Goal: Complete application form: Complete application form

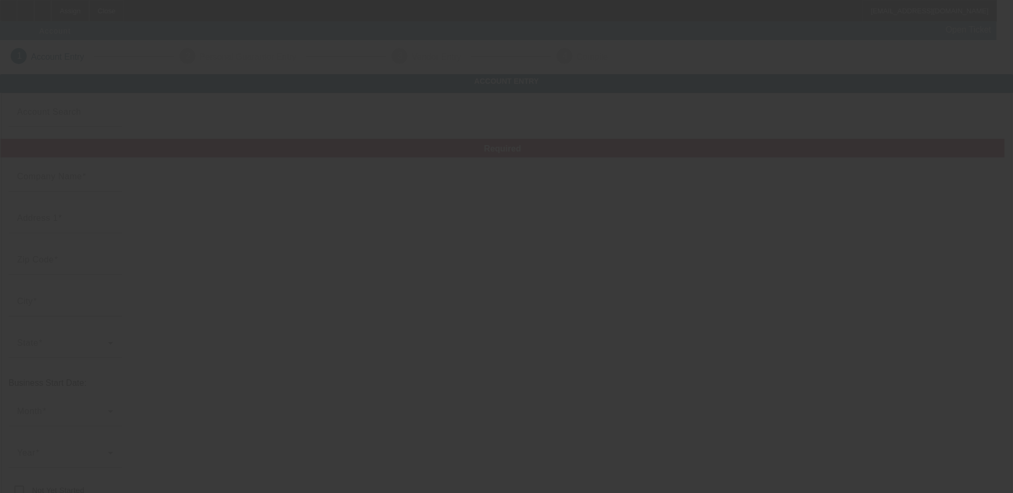
type input "Northsides Towing LLC"
type input "[STREET_ADDRESS]"
type input "98258"
type input "Lake [PERSON_NAME]"
type input "[PHONE_NUMBER]"
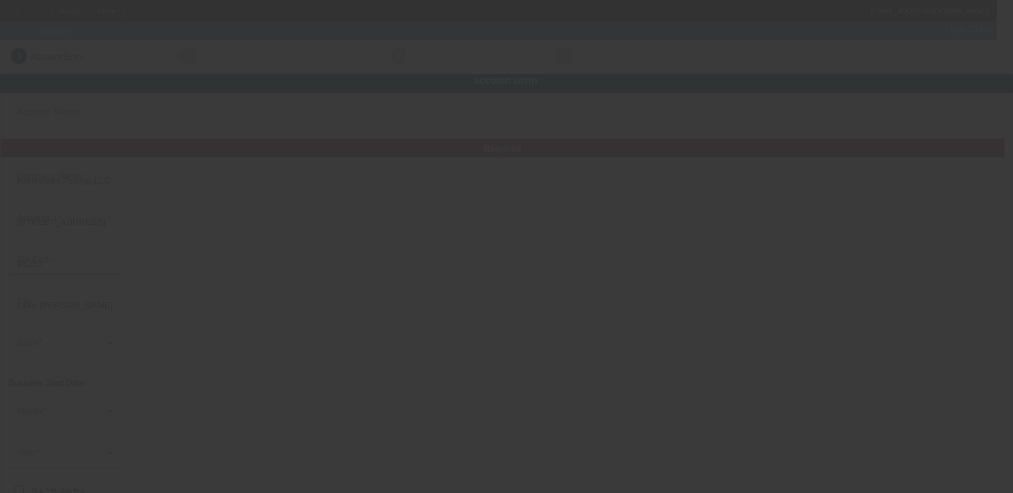
type input "[EMAIL_ADDRESS][DOMAIN_NAME]"
type input "932837009"
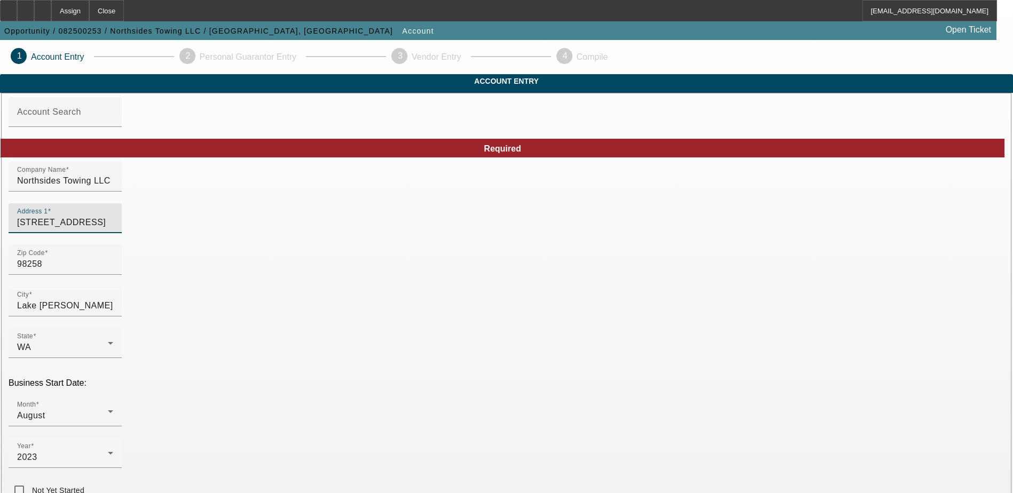
drag, startPoint x: 318, startPoint y: 245, endPoint x: 165, endPoint y: 231, distance: 153.8
paste input "[STREET_ADDRESS]"
type input "[STREET_ADDRESS]"
click at [457, 278] on div "Zip Code 98258" at bounding box center [507, 266] width 996 height 42
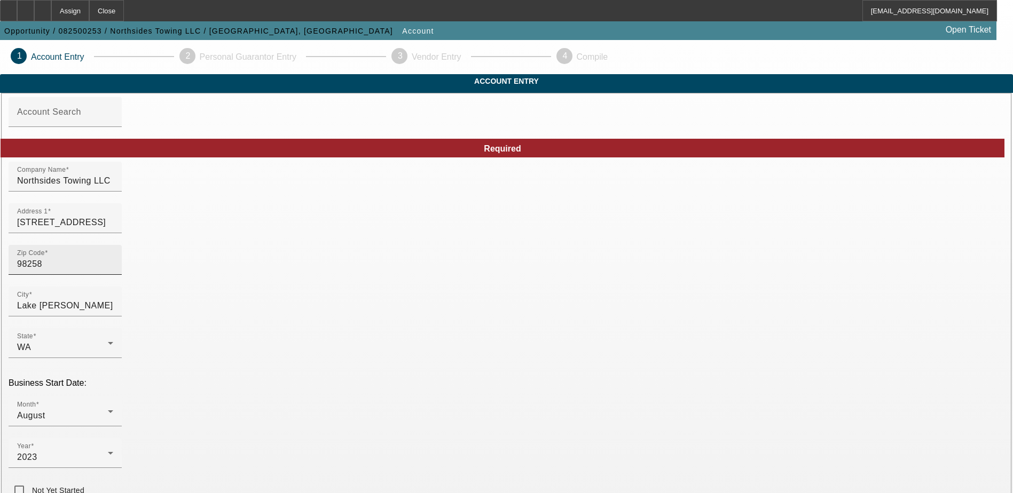
click at [113, 271] on input "98258" at bounding box center [65, 264] width 96 height 13
type input "9825"
type input "9"
type input "98296"
type input "Snohomish"
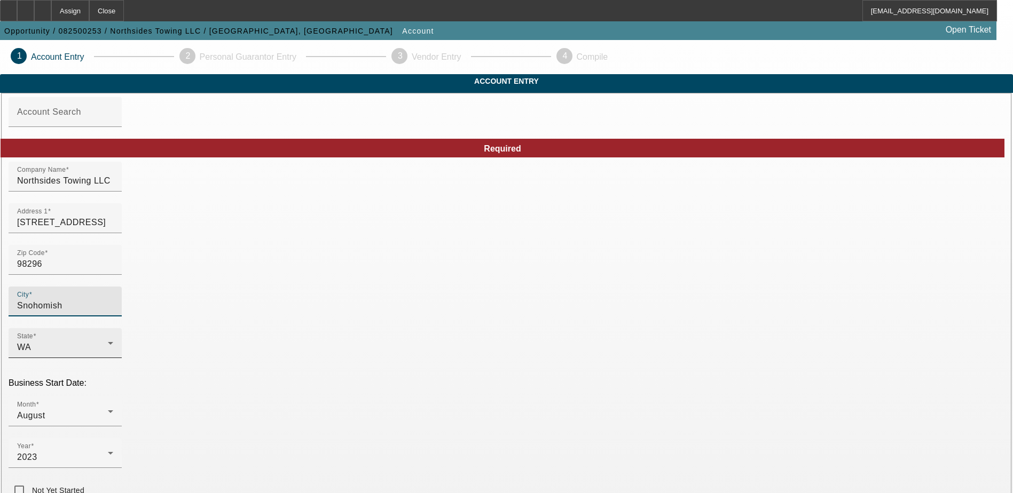
type input "Snohomish"
click at [407, 287] on div "Zip Code 98296" at bounding box center [507, 266] width 996 height 42
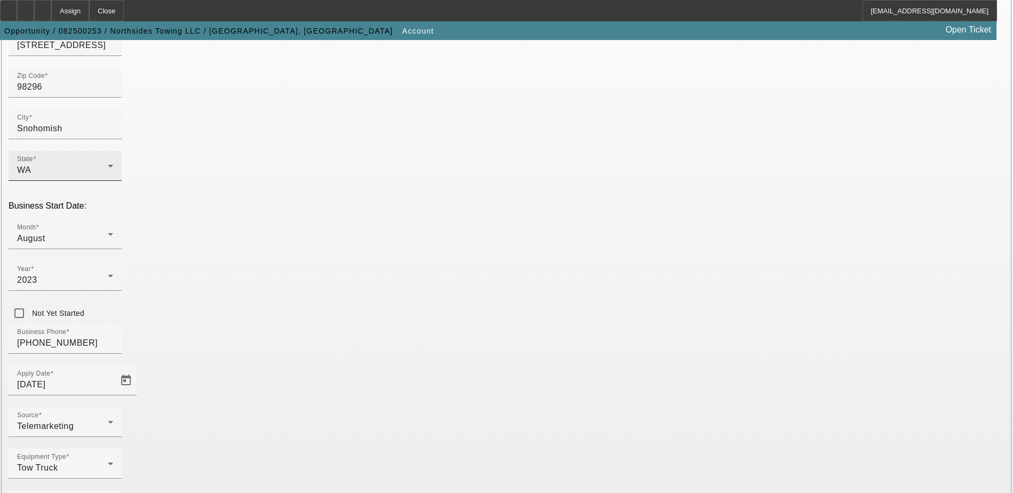
scroll to position [180, 0]
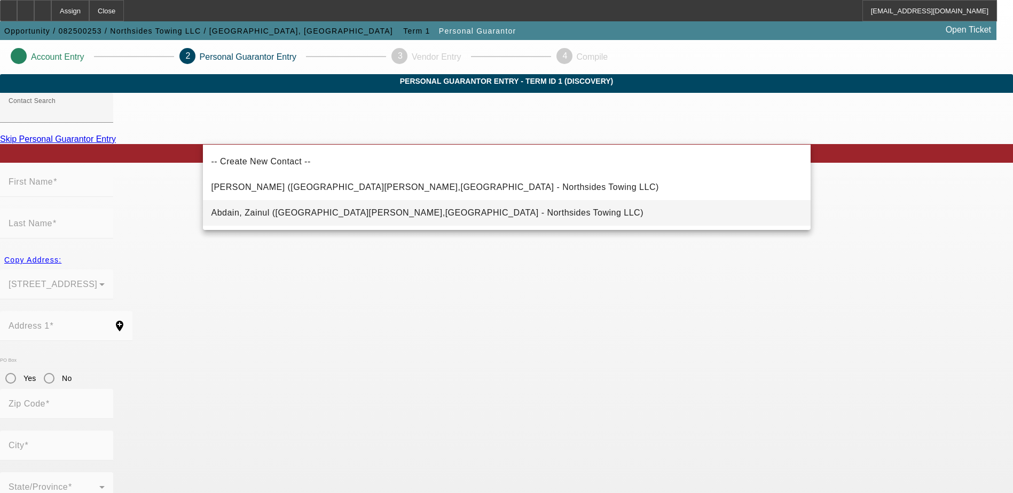
click at [353, 211] on span "Abdain, Zainul ([GEOGRAPHIC_DATA][PERSON_NAME],[GEOGRAPHIC_DATA] - Northsides T…" at bounding box center [427, 212] width 432 height 9
type input "Abdain, Zainul ([GEOGRAPHIC_DATA][PERSON_NAME],[GEOGRAPHIC_DATA] - Northsides T…"
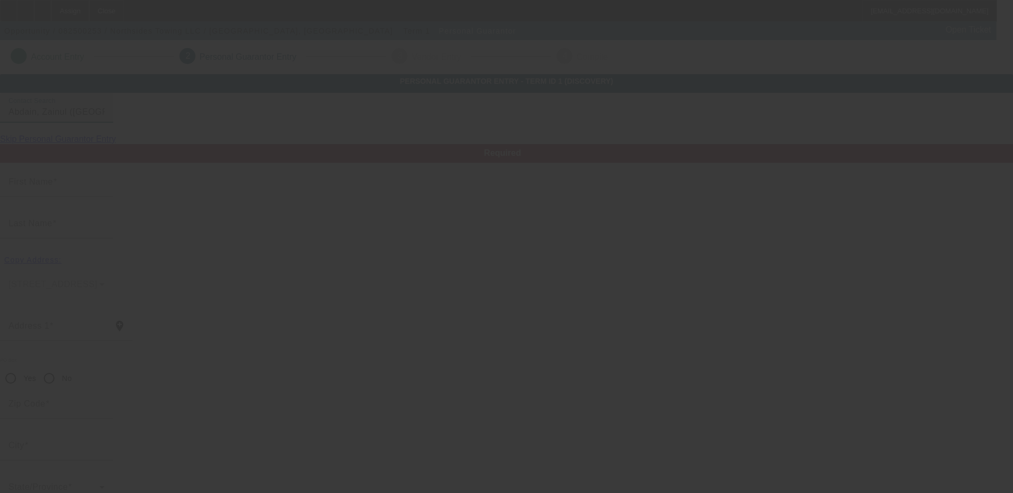
type input "Zainul"
type input "Abdain"
type input "[STREET_ADDRESS]"
radio input "true"
type input "98258"
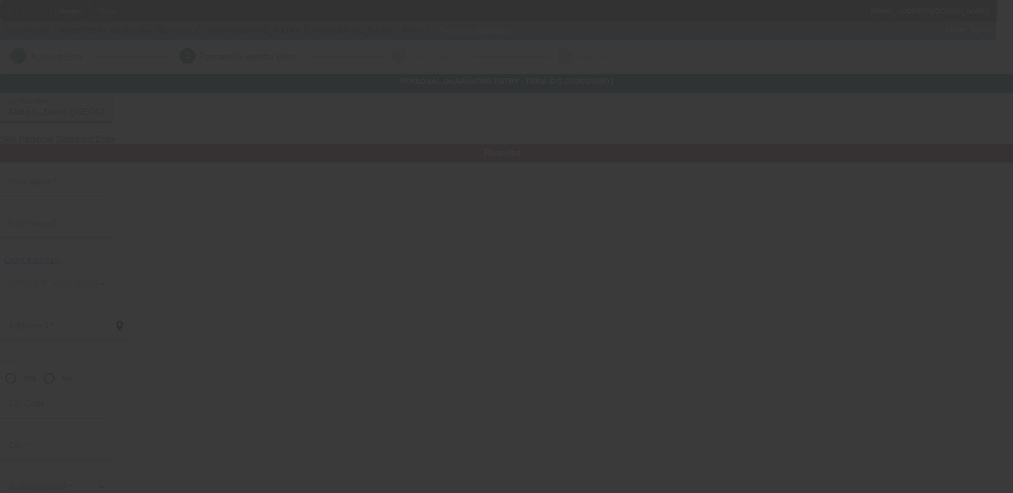
type input "Lake [PERSON_NAME]"
type input "[PHONE_NUMBER]"
type input "100"
type input "175-08-3359"
type input "[EMAIL_ADDRESS][DOMAIN_NAME]"
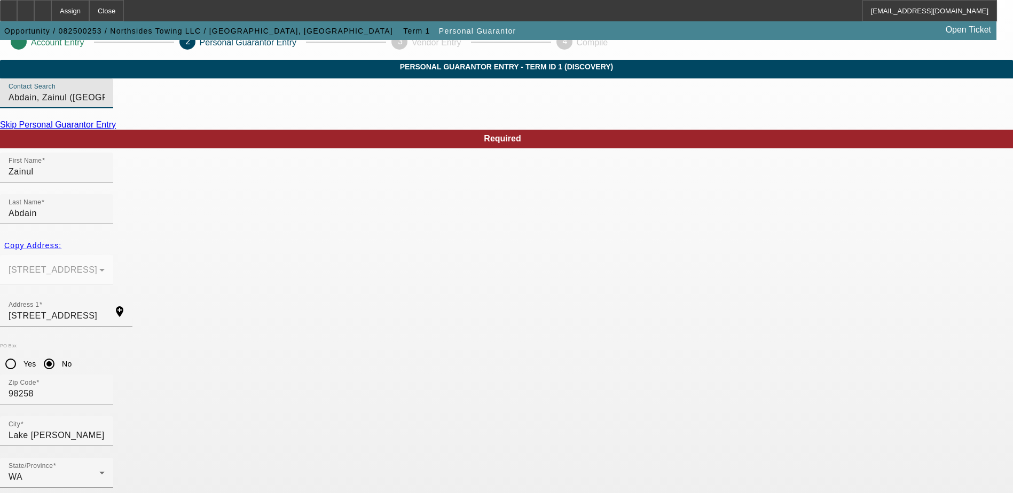
scroll to position [29, 0]
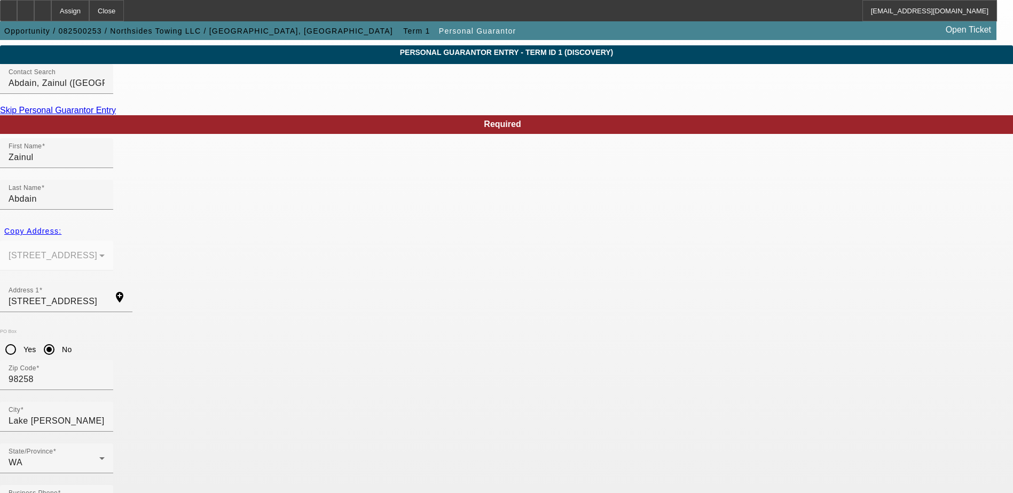
click at [561, 345] on mat-option "Yes" at bounding box center [559, 340] width 88 height 26
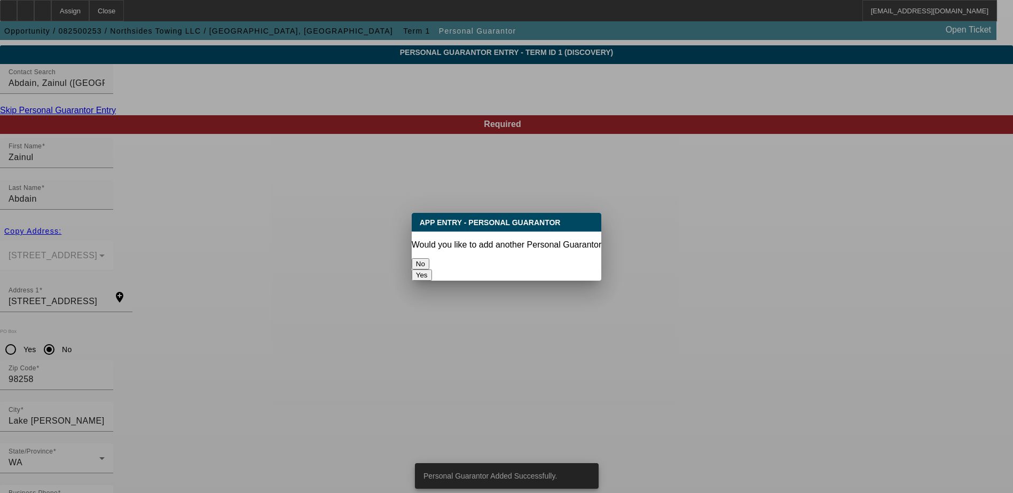
scroll to position [0, 0]
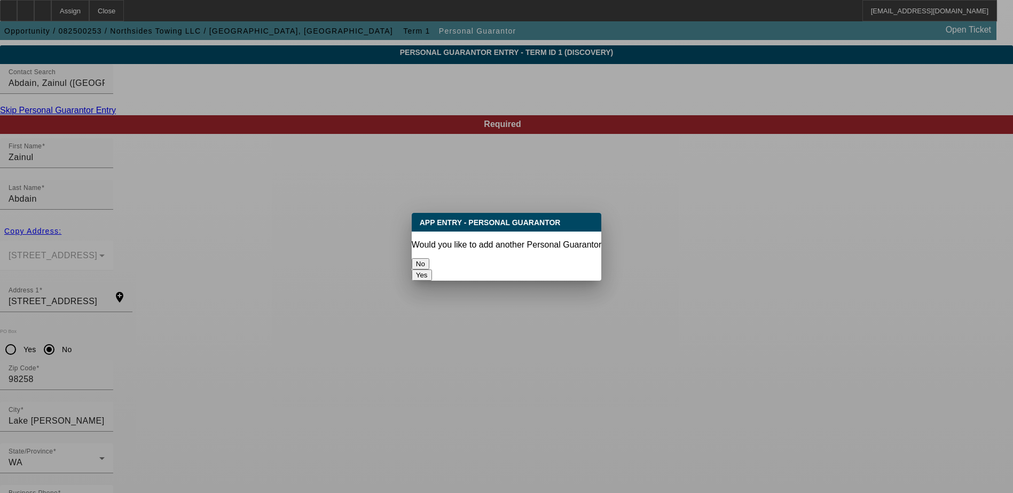
click at [429, 260] on button "No" at bounding box center [421, 263] width 18 height 11
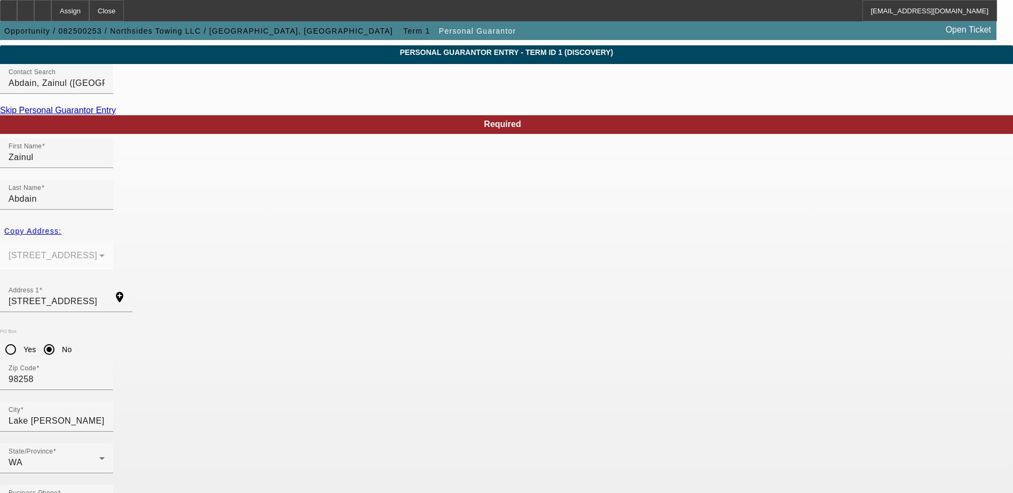
scroll to position [29, 0]
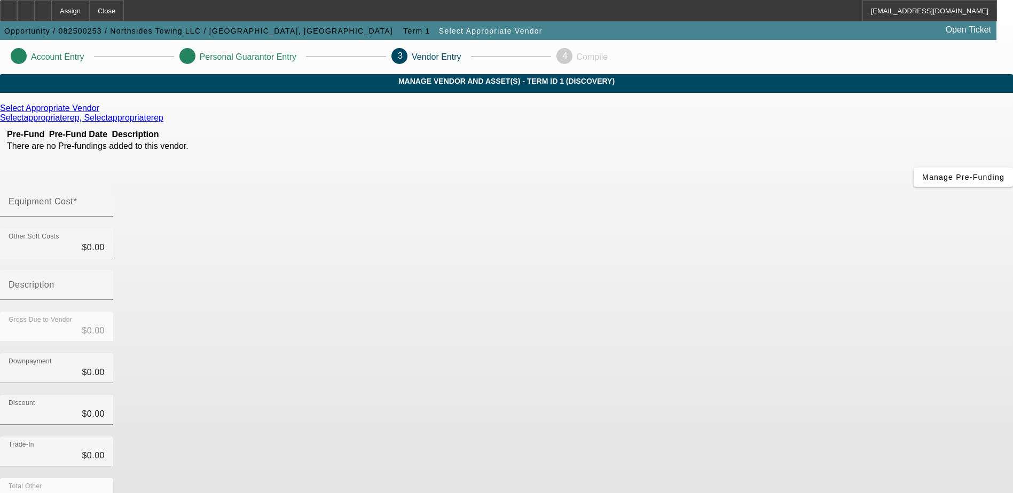
click at [102, 113] on icon at bounding box center [102, 108] width 0 height 9
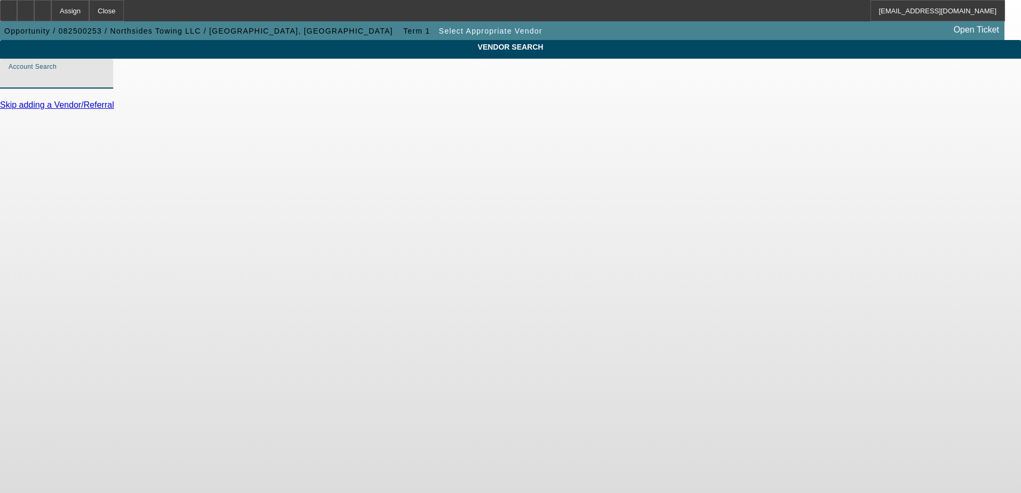
click at [105, 84] on input "Account Search" at bounding box center [57, 78] width 96 height 13
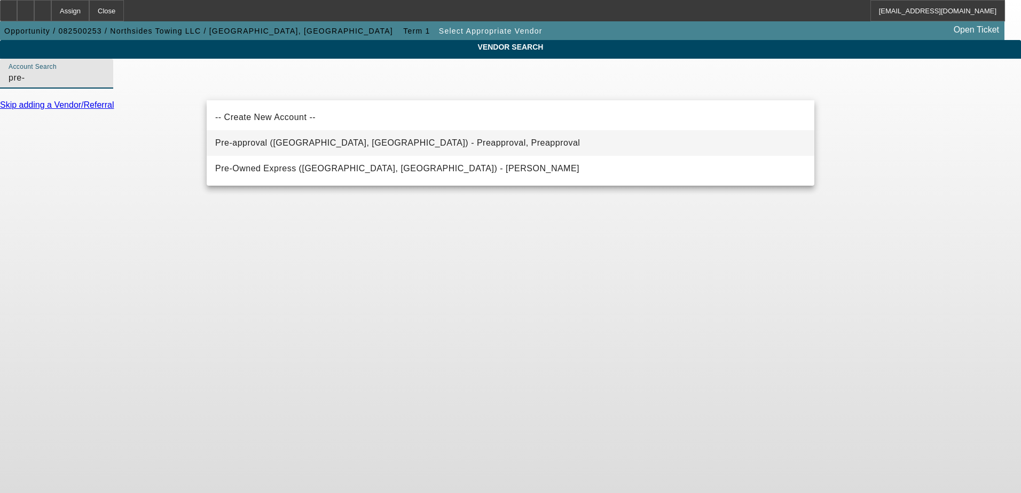
click at [338, 145] on span "Pre-approval ([GEOGRAPHIC_DATA], [GEOGRAPHIC_DATA]) - Preapproval, Preapproval" at bounding box center [397, 142] width 365 height 9
type input "Pre-approval ([GEOGRAPHIC_DATA], [GEOGRAPHIC_DATA]) - Preapproval, Preapproval"
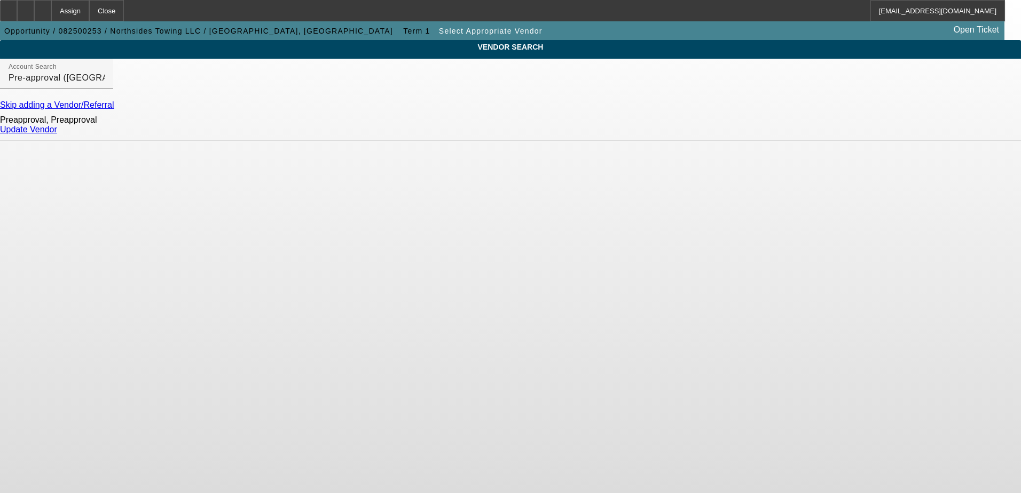
click at [57, 134] on link "Update Vendor" at bounding box center [28, 129] width 57 height 9
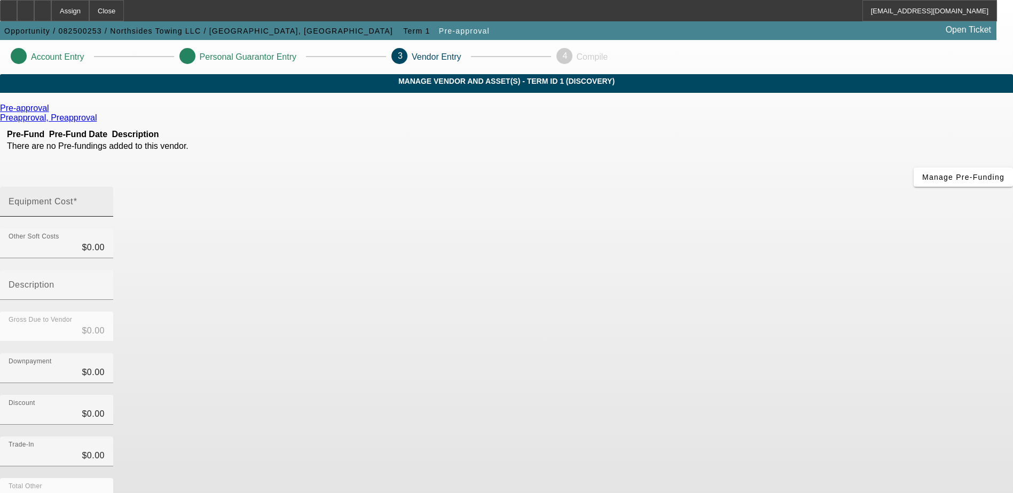
click at [105, 200] on input "Equipment Cost" at bounding box center [57, 206] width 96 height 13
type input "1"
type input "$1.00"
type input "13"
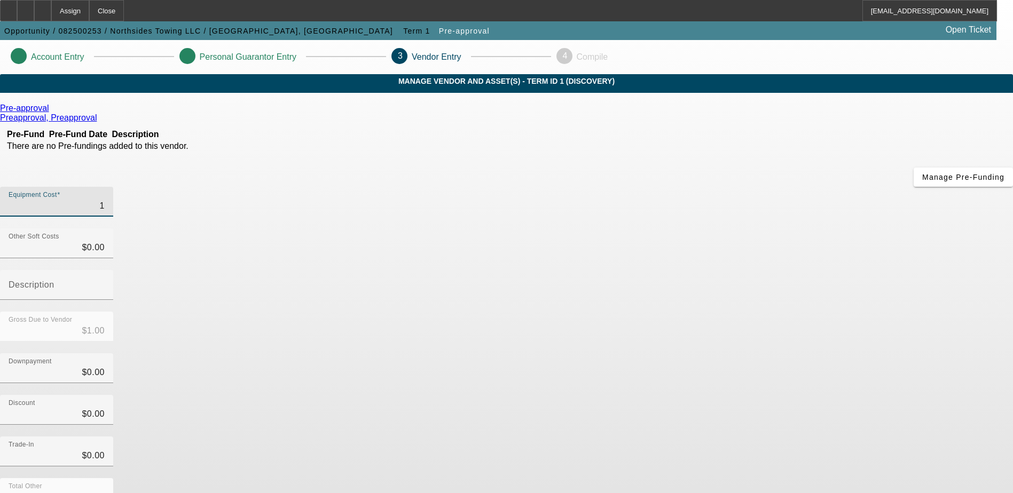
type input "$13.00"
type input "135"
type input "$135.00"
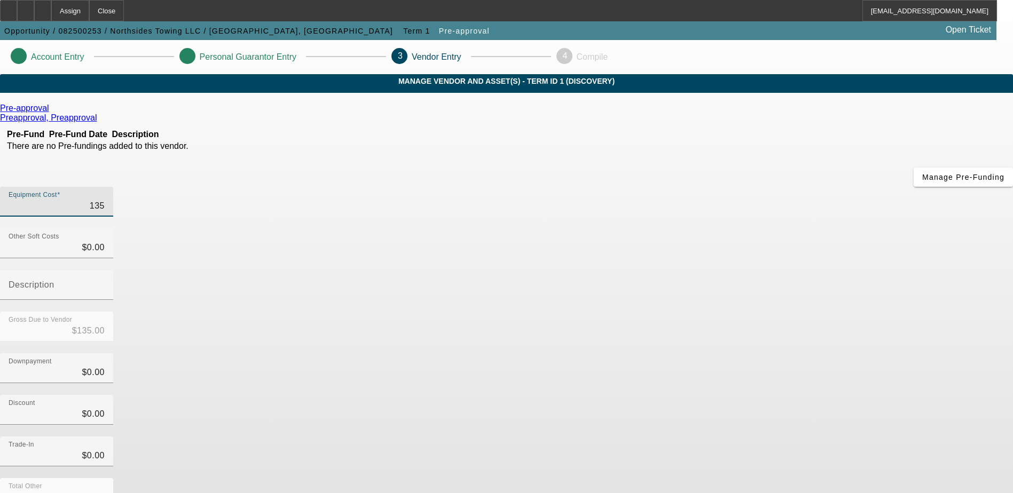
type input "1350"
type input "$1,350.00"
type input "13500"
type input "$13,500.00"
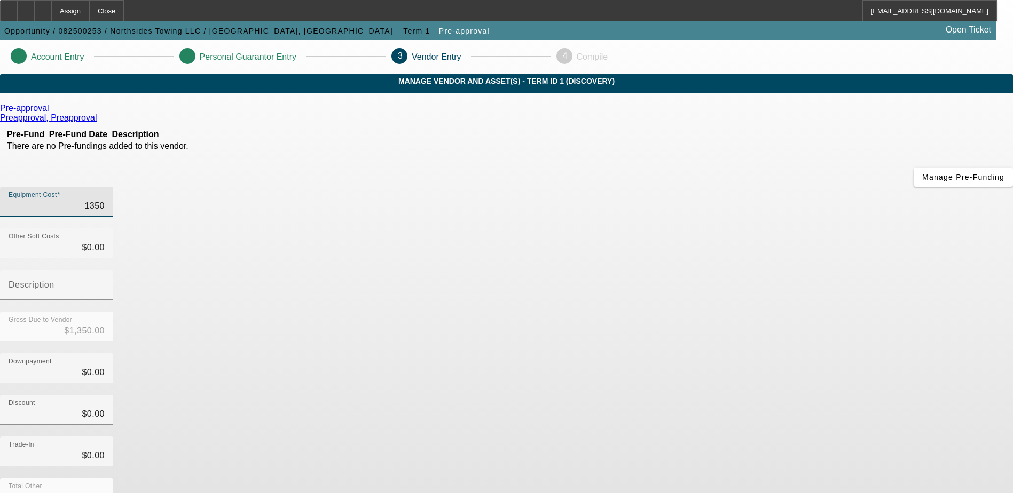
type input "$13,500.00"
type input "135000"
type input "$135,000.00"
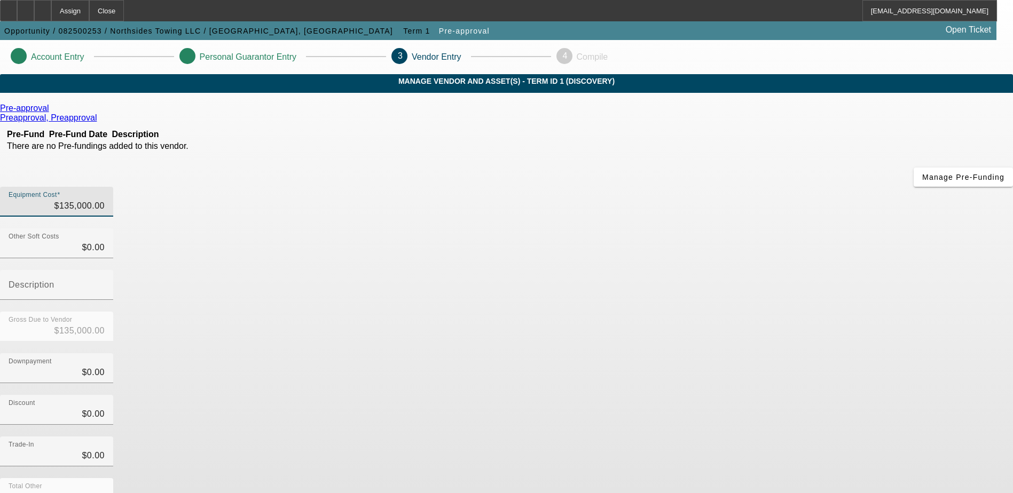
drag, startPoint x: 755, startPoint y: 204, endPoint x: 715, endPoint y: 226, distance: 45.6
click at [754, 312] on div "Gross Due to Vendor $135,000.00" at bounding box center [506, 333] width 1013 height 42
click at [105, 366] on input "0" at bounding box center [57, 372] width 96 height 13
type input "20"
type input "$20.00"
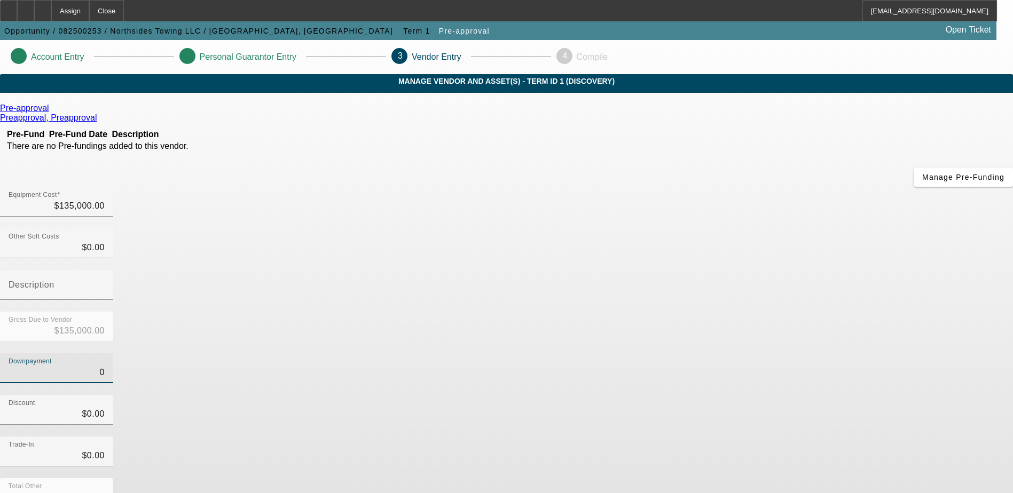
type input "$134,980.00"
type input "200"
type input "$200.00"
type input "$134,800.00"
type input "2000"
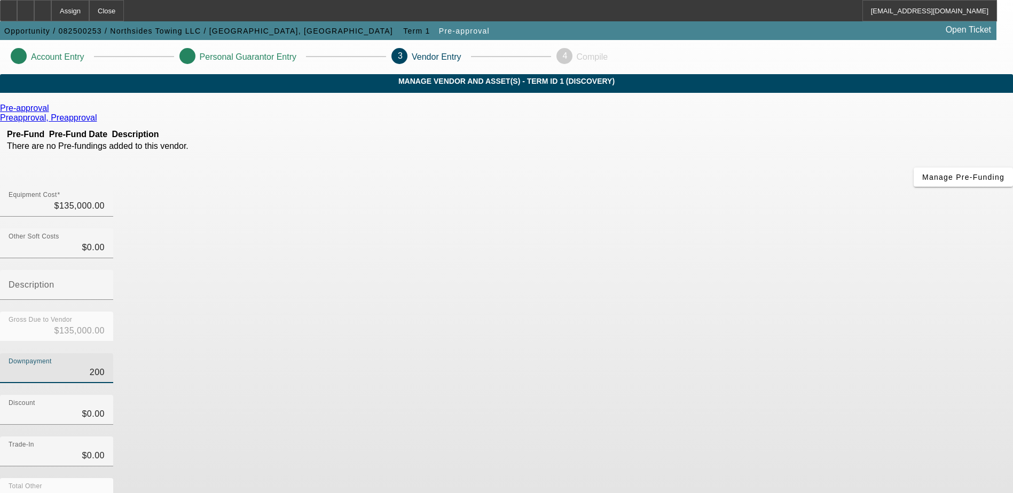
type input "$2,000.00"
type input "$133,000.00"
type input "20000"
type input "$20,000.00"
type input "$115,000.00"
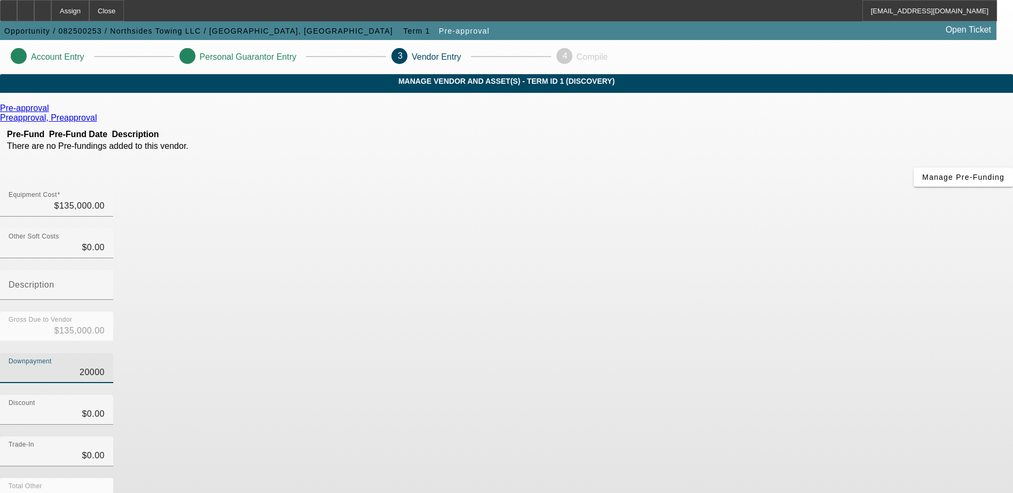
type input "200000"
type input "$200,000.00"
type input "$-65,000.00"
click at [722, 353] on div "Downpayment $200,000.00" at bounding box center [506, 374] width 1013 height 42
click at [105, 366] on input "200000" at bounding box center [57, 372] width 96 height 13
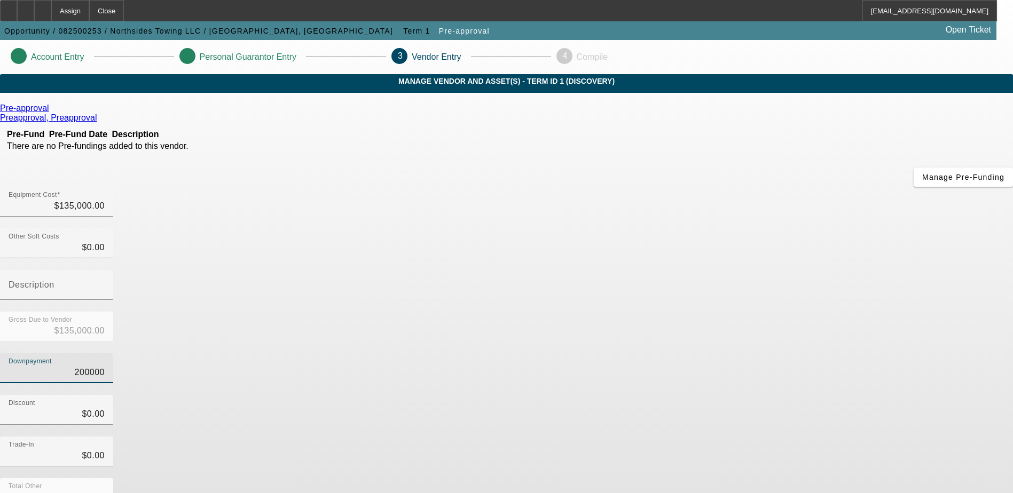
type input "20000"
type input "$20,000.00"
type input "$115,000.00"
type input "$20,000.00"
click at [697, 353] on div "Downpayment $20,000.00" at bounding box center [506, 374] width 1013 height 42
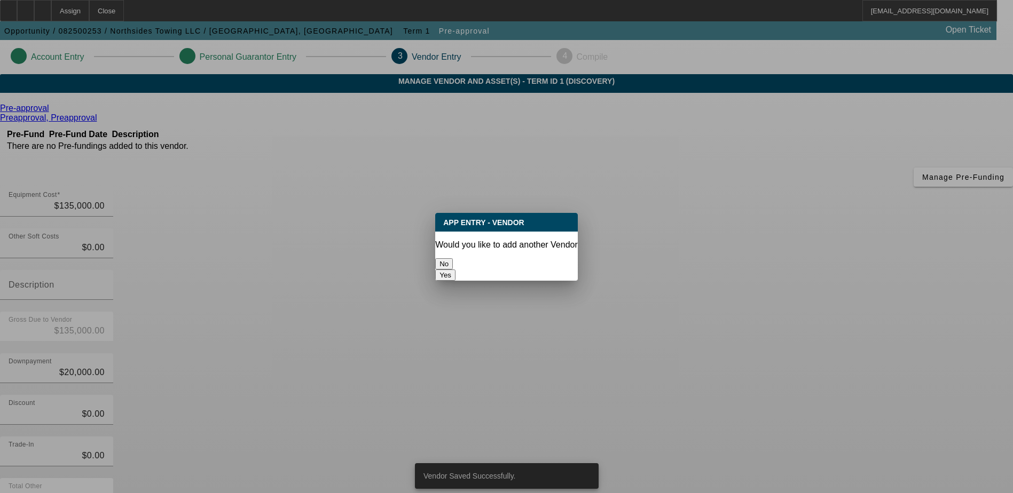
click at [453, 258] on button "No" at bounding box center [444, 263] width 18 height 11
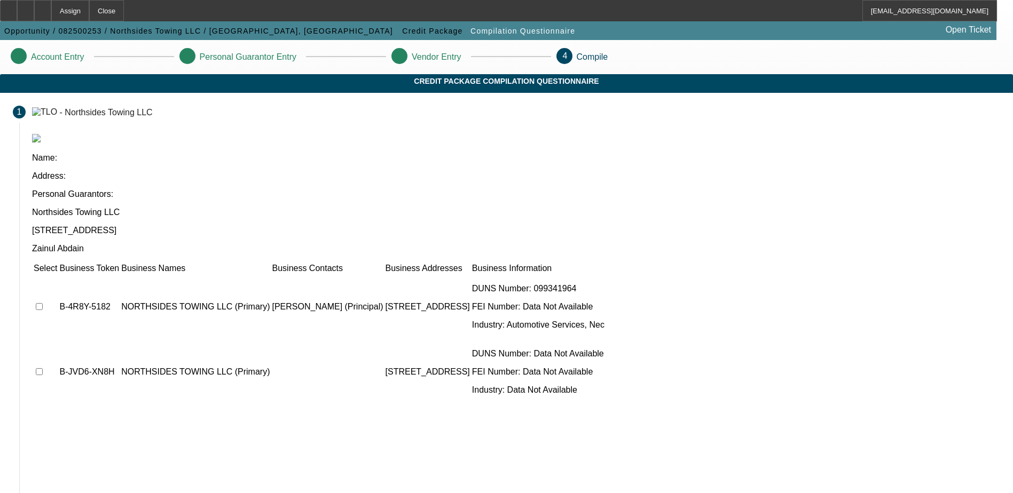
click at [58, 275] on td at bounding box center [45, 307] width 25 height 64
click at [43, 368] on input "checkbox" at bounding box center [39, 371] width 7 height 7
checkbox input "true"
click at [58, 275] on td at bounding box center [45, 307] width 25 height 64
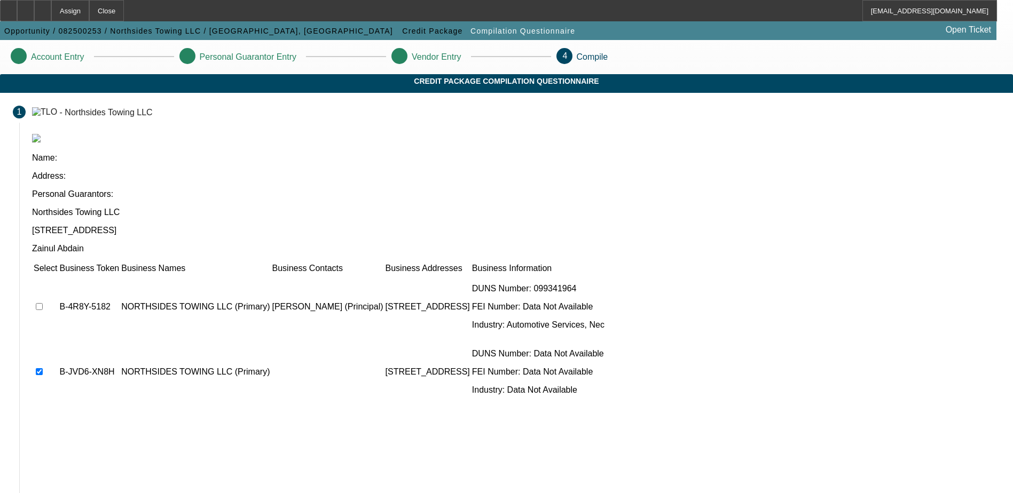
click at [43, 303] on input "checkbox" at bounding box center [39, 306] width 7 height 7
checkbox input "true"
click at [43, 368] on input "checkbox" at bounding box center [39, 371] width 7 height 7
checkbox input "false"
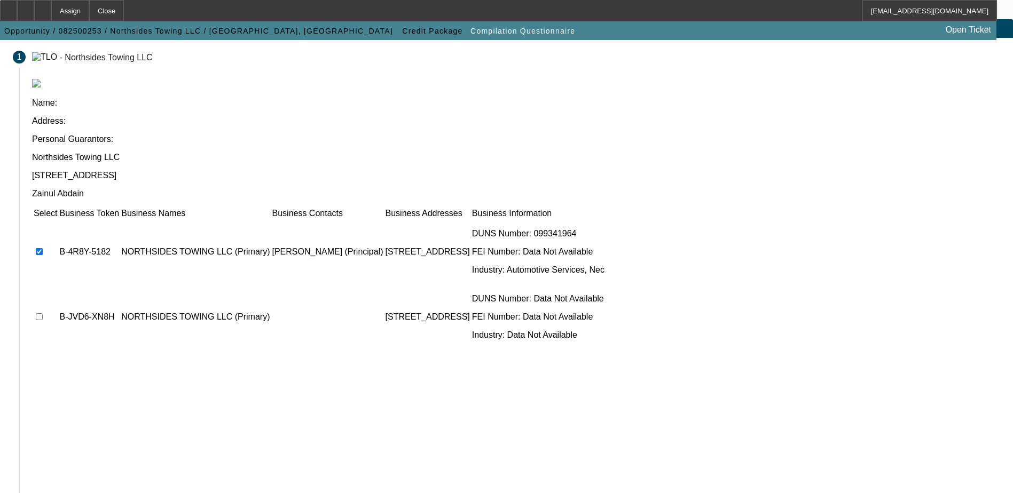
scroll to position [59, 0]
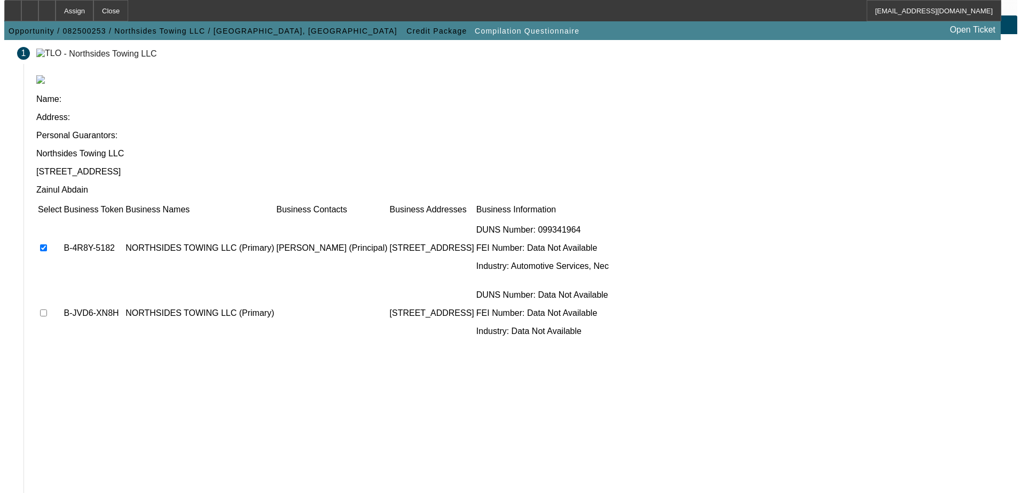
scroll to position [0, 0]
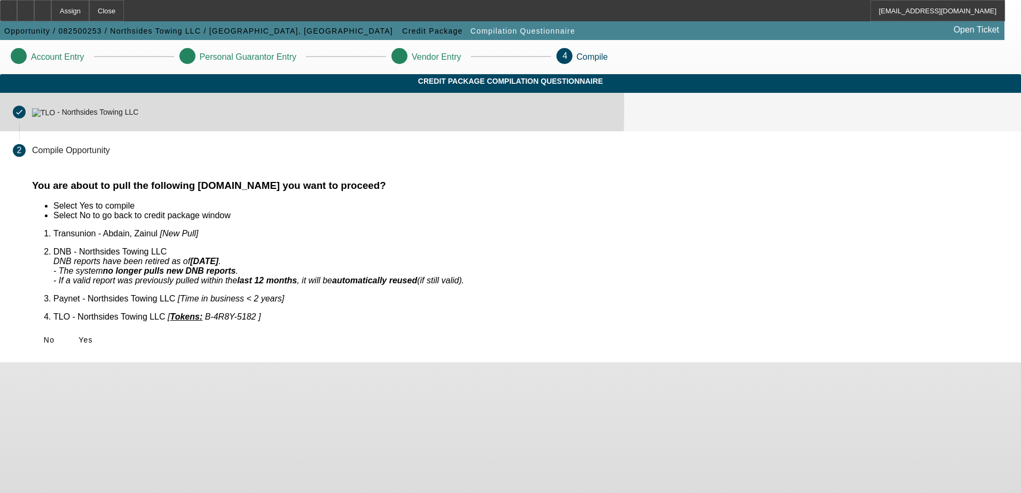
click at [352, 119] on mat-step-header "Completed done - Northsides Towing LLC" at bounding box center [510, 112] width 1021 height 38
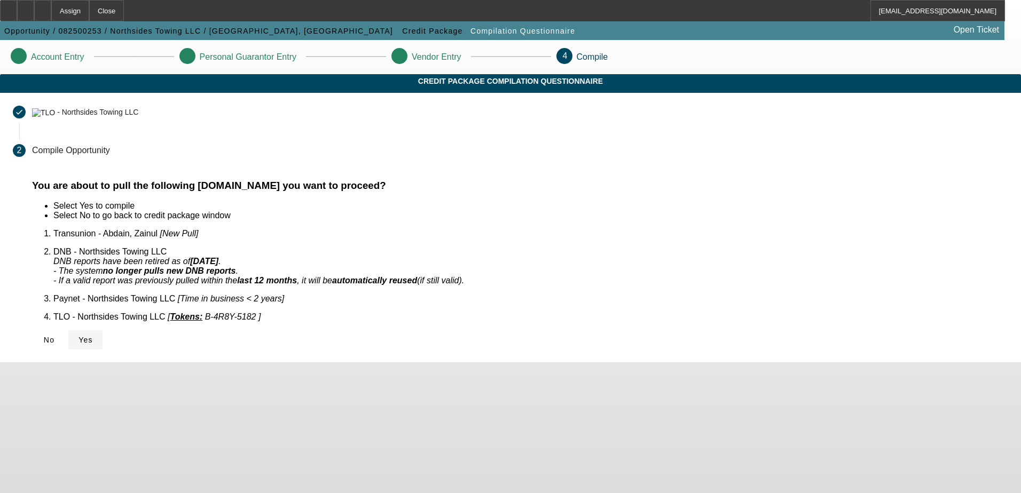
click at [78, 336] on icon at bounding box center [78, 340] width 0 height 9
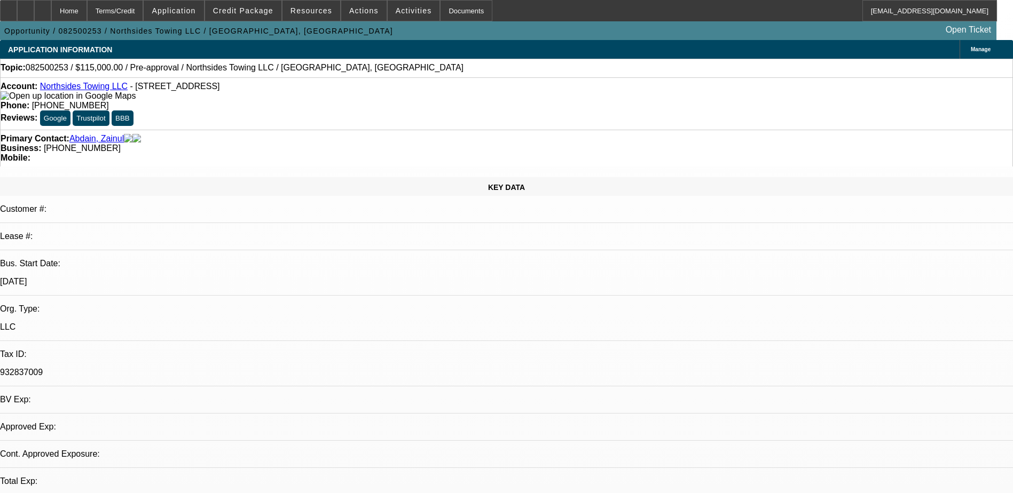
select select "0"
select select "2"
select select "0.1"
select select "4"
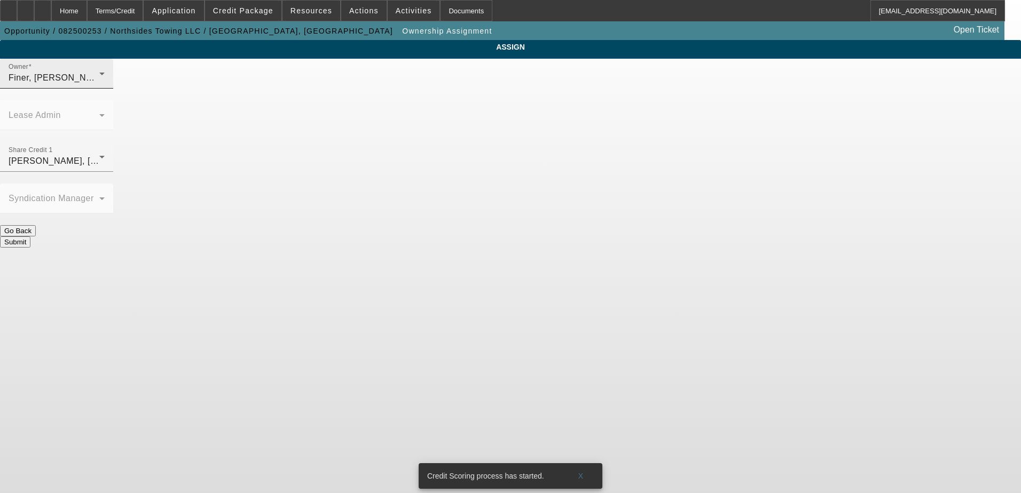
click at [105, 81] on div "Owner [PERSON_NAME] (Lvl 1)" at bounding box center [57, 74] width 96 height 30
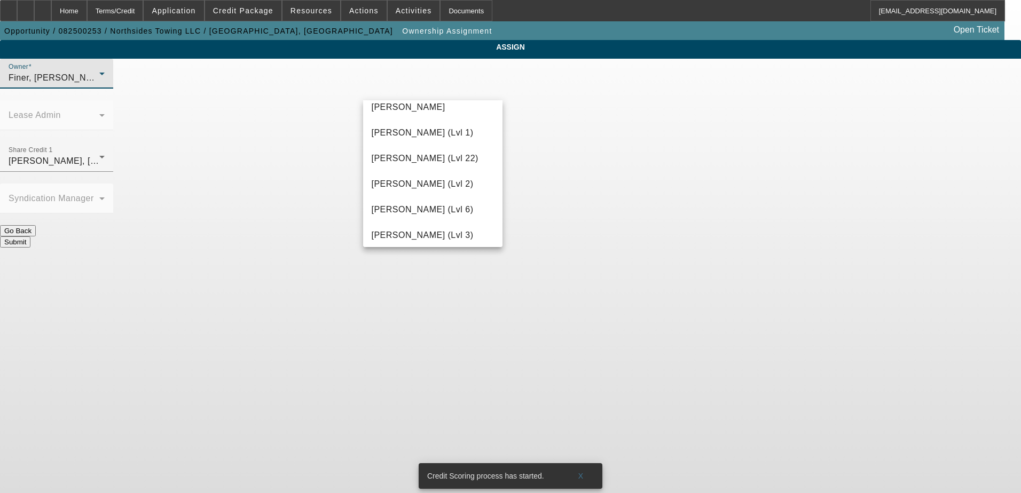
scroll to position [1630, 0]
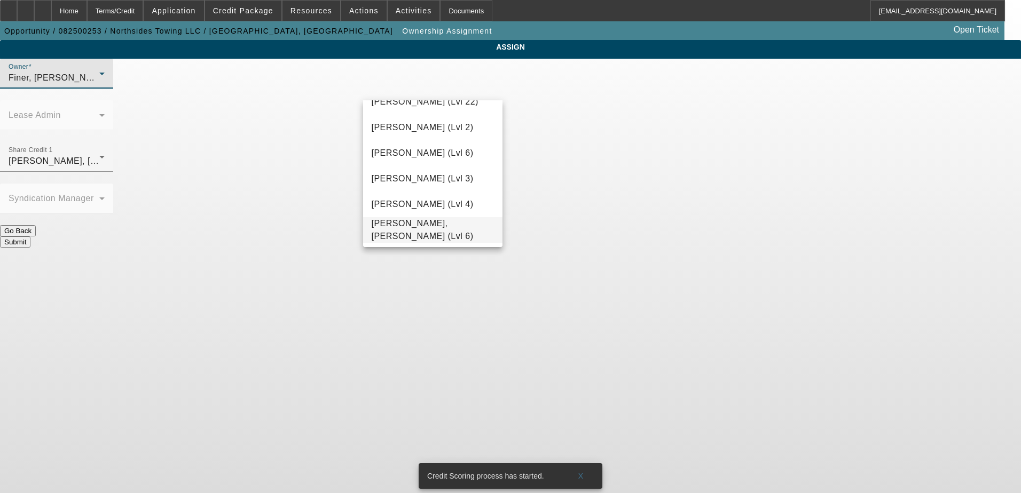
click at [427, 223] on mat-option "[PERSON_NAME], [PERSON_NAME] (Lvl 6)" at bounding box center [433, 230] width 140 height 26
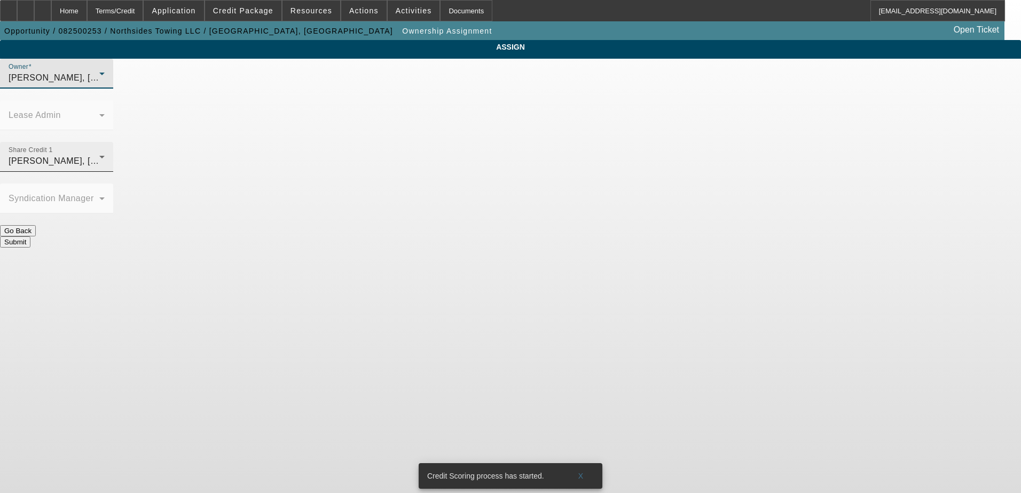
click at [105, 142] on div "Share Credit 1 [PERSON_NAME] (Lvl 6)" at bounding box center [57, 157] width 96 height 30
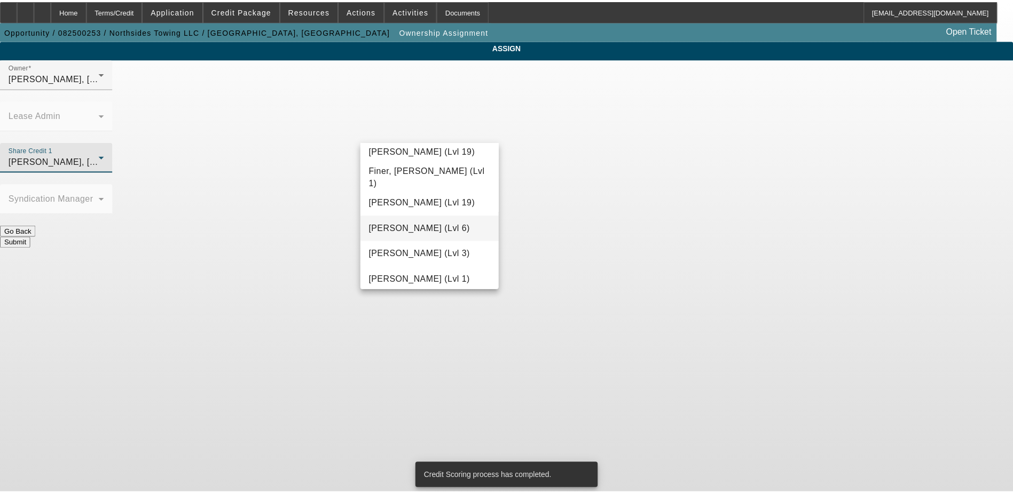
scroll to position [323, 0]
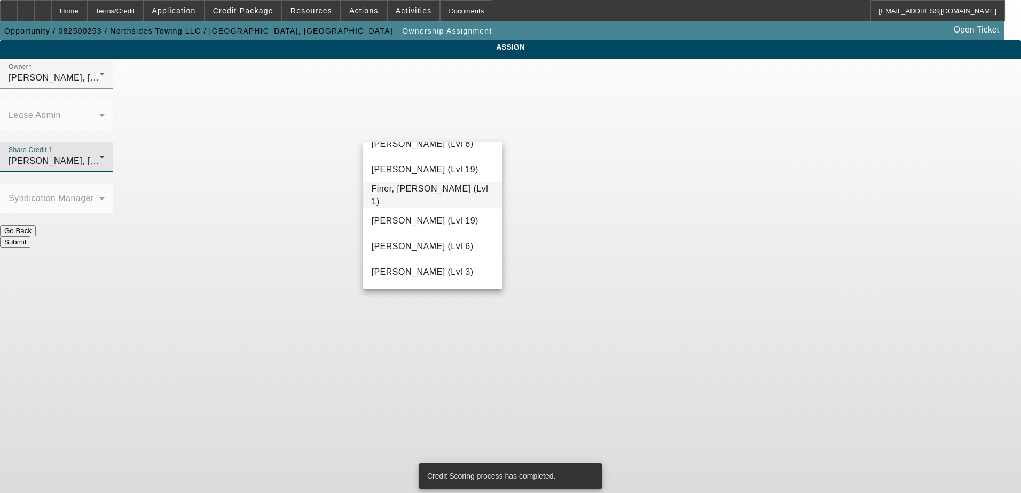
click at [427, 193] on span "Finer, [PERSON_NAME] (Lvl 1)" at bounding box center [433, 196] width 123 height 26
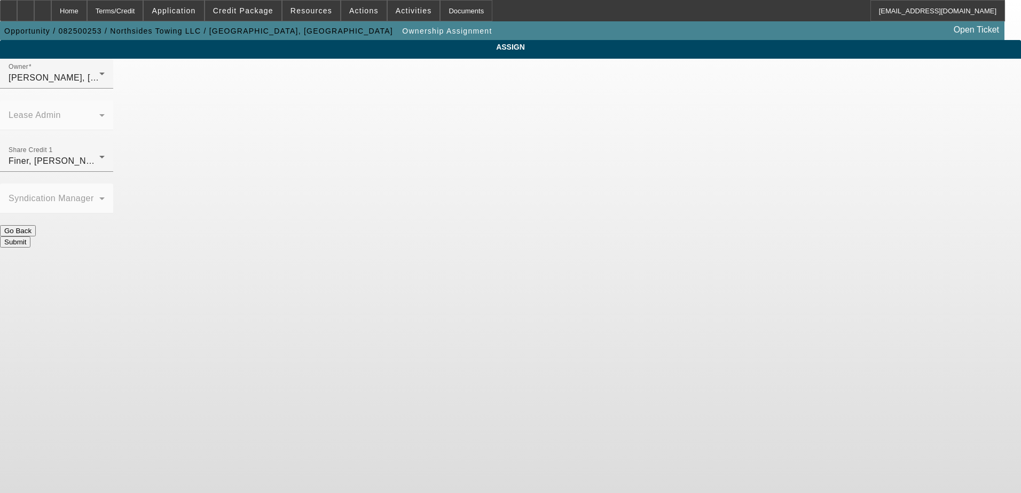
click at [30, 236] on button "Submit" at bounding box center [15, 241] width 30 height 11
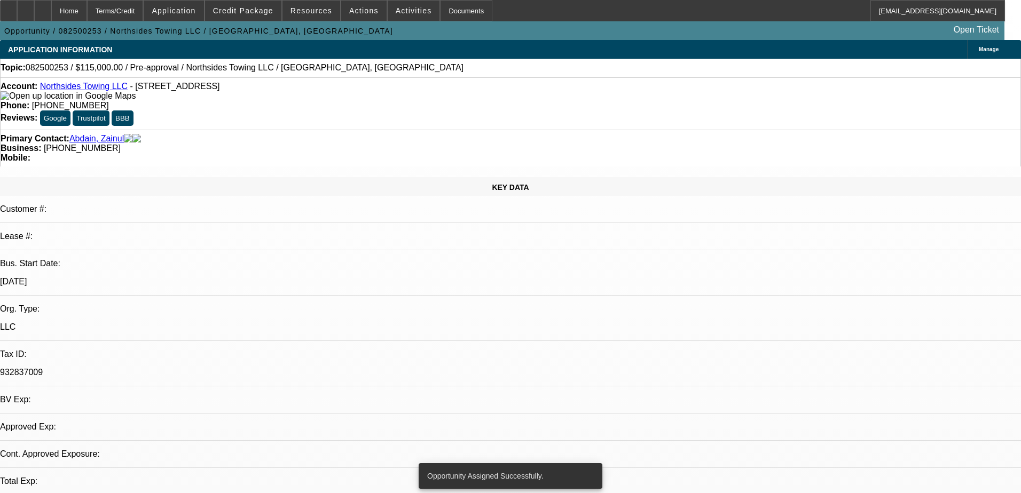
select select "0"
select select "2"
select select "0.1"
select select "4"
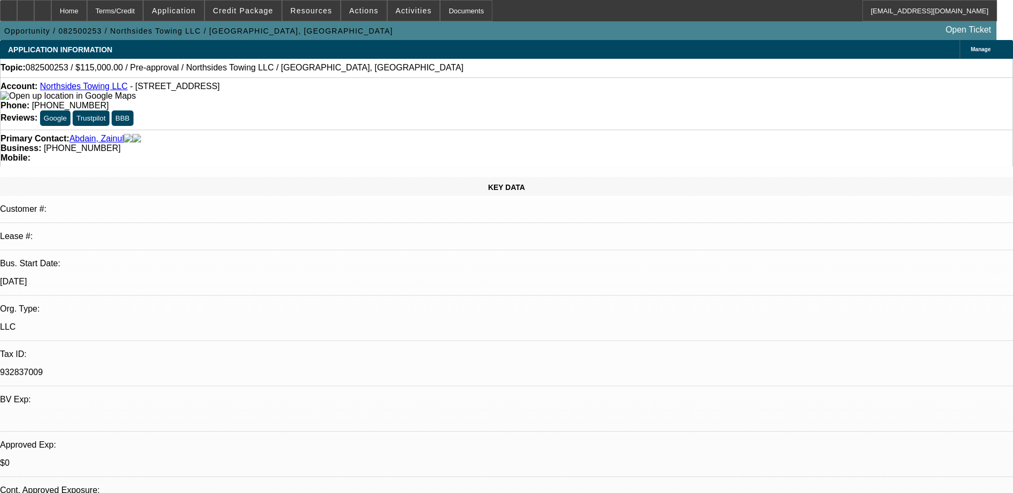
click at [34, 2] on div at bounding box center [25, 10] width 17 height 21
